Goal: Navigation & Orientation: Find specific page/section

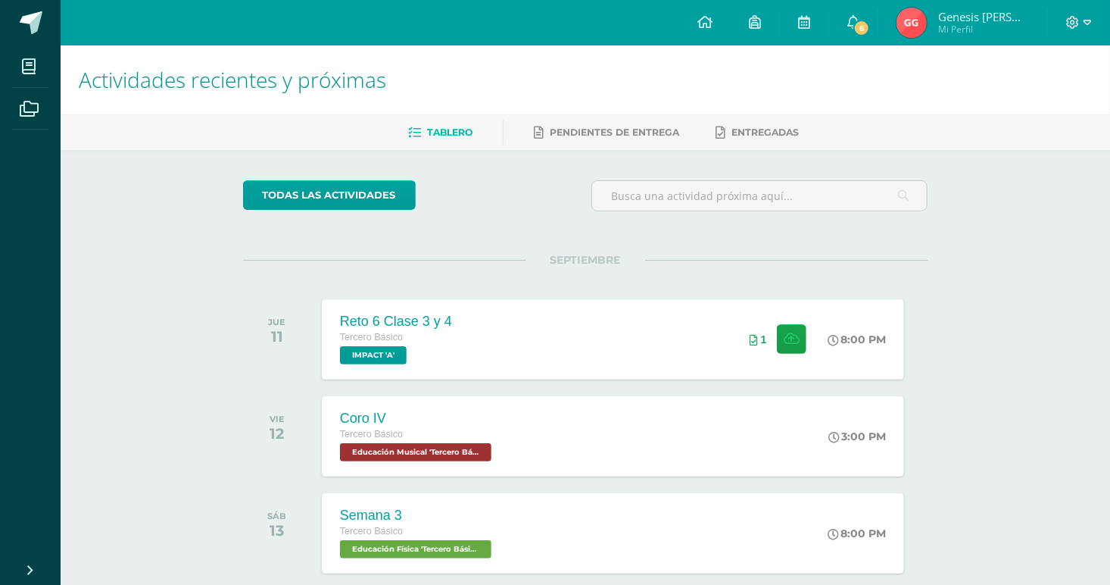
click at [897, 23] on link "Genesis Rocio Mi Perfil" at bounding box center [962, 22] width 169 height 45
click at [870, 23] on span "6" at bounding box center [861, 28] width 17 height 17
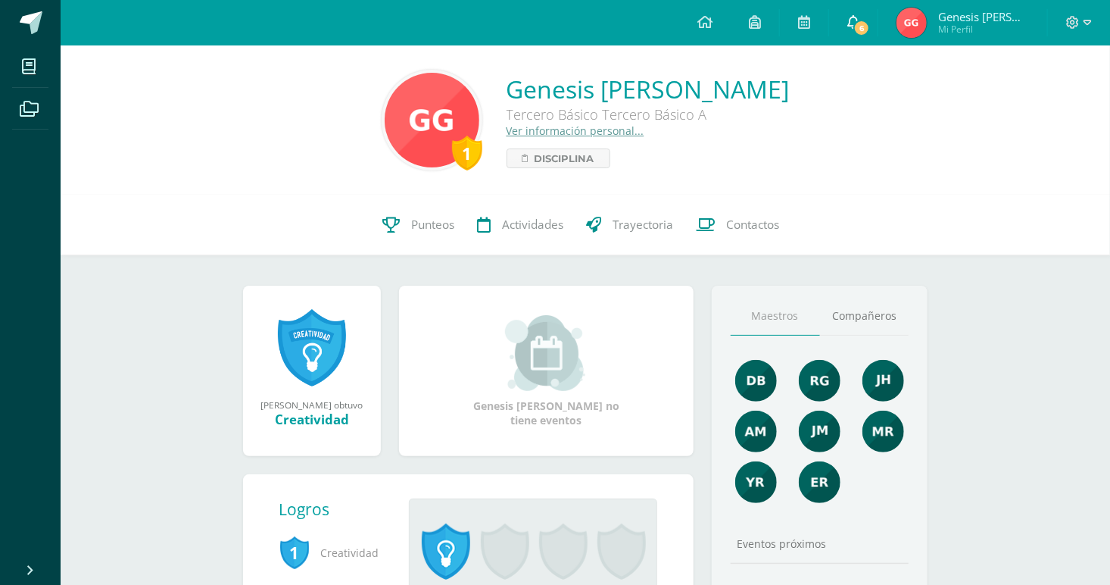
click at [868, 36] on link "6" at bounding box center [853, 22] width 48 height 45
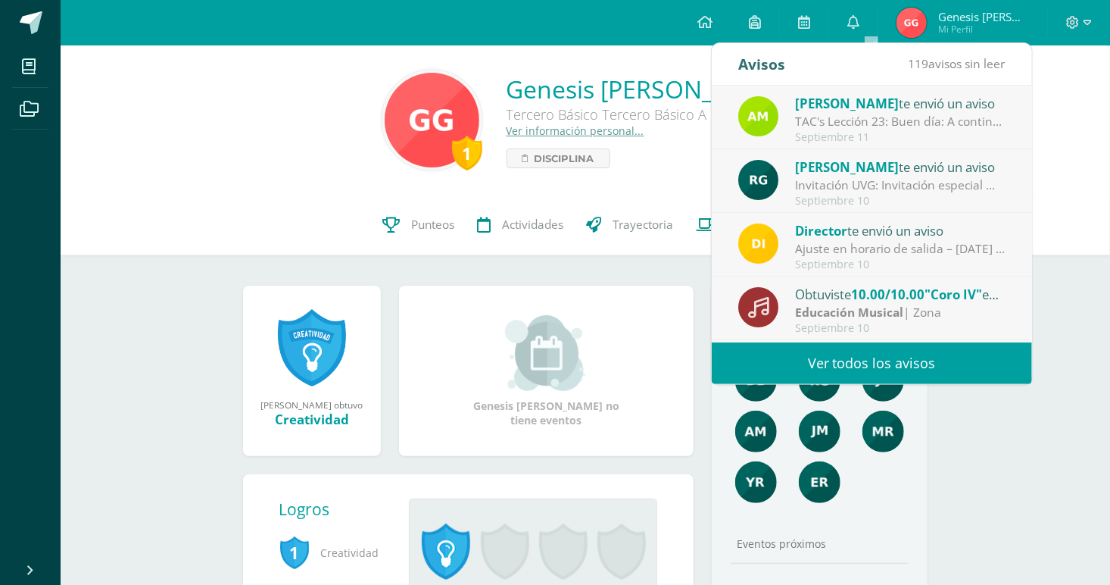
click at [891, 133] on div "Septiembre 11" at bounding box center [900, 137] width 211 height 13
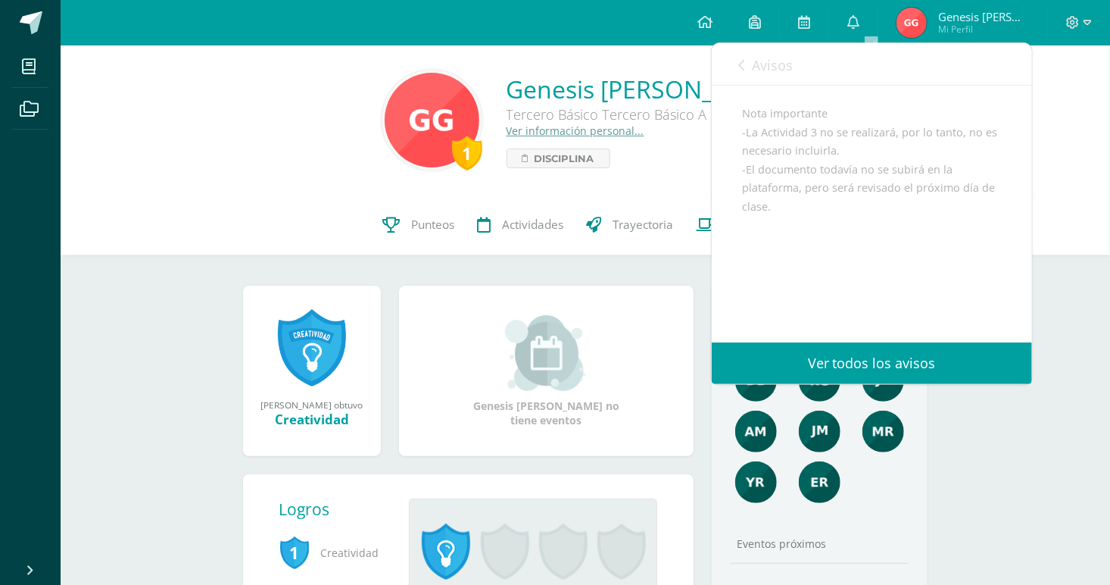
scroll to position [591, 0]
